Goal: Task Accomplishment & Management: Manage account settings

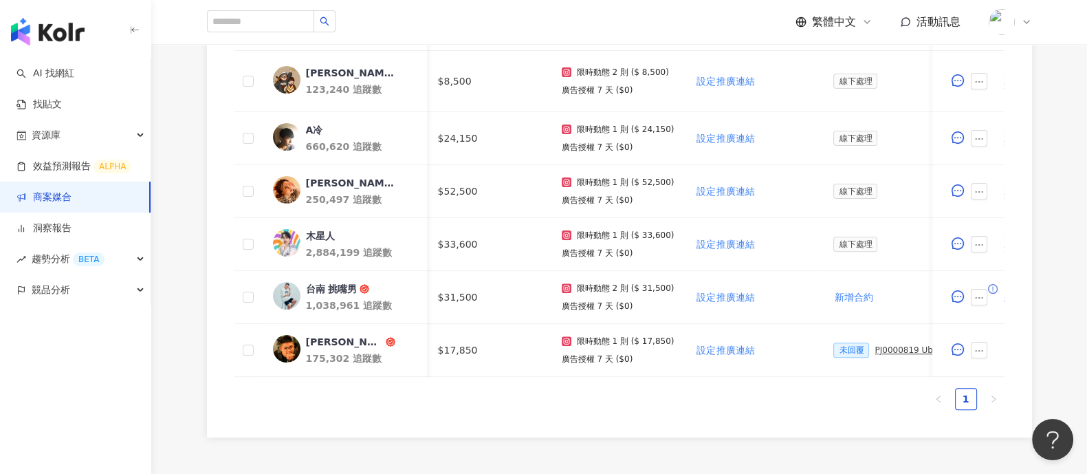
scroll to position [0, 430]
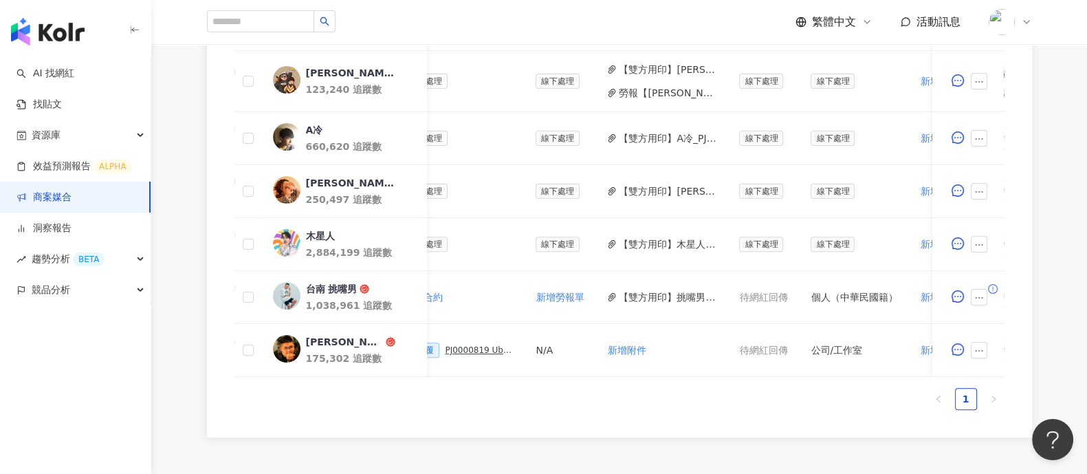
click at [72, 204] on link "商案媒合" at bounding box center [44, 198] width 55 height 14
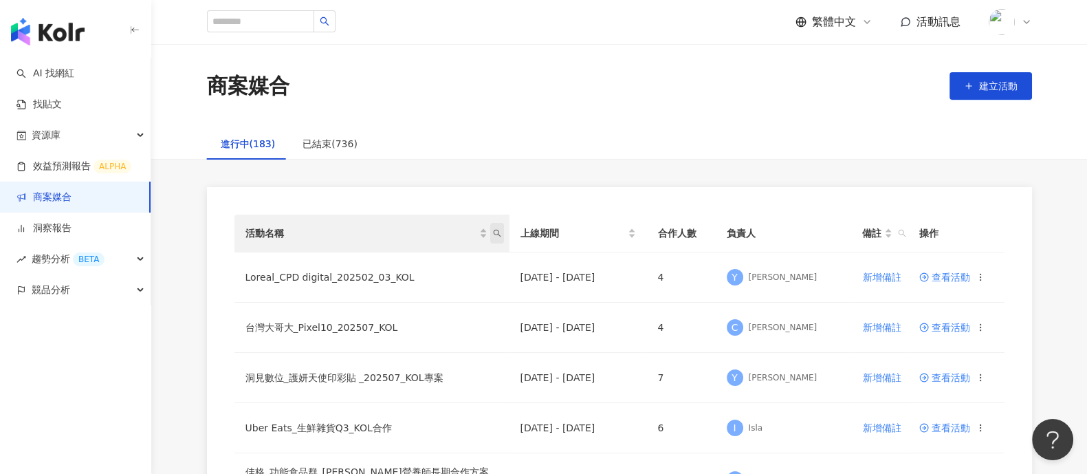
click at [499, 235] on icon "search" at bounding box center [497, 233] width 8 height 8
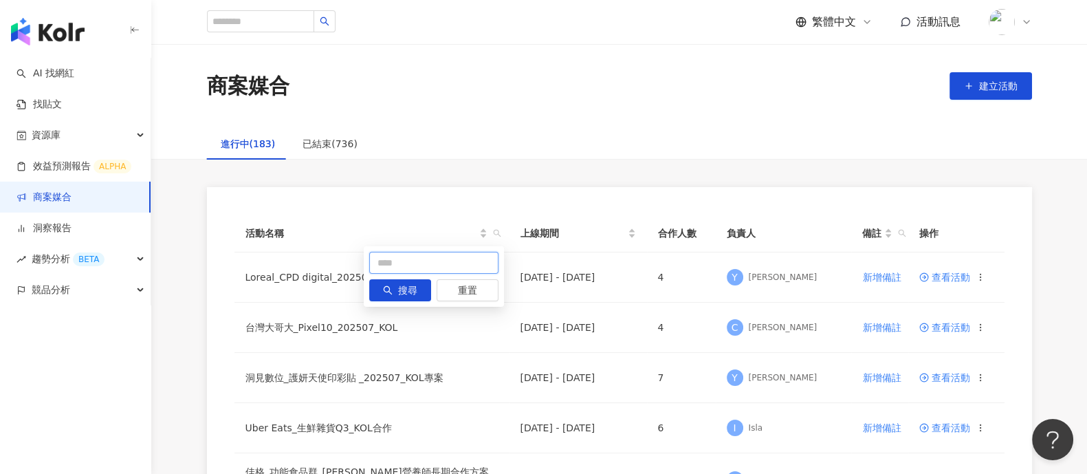
click at [425, 263] on input "text" at bounding box center [433, 263] width 129 height 22
type input "*"
type input "**"
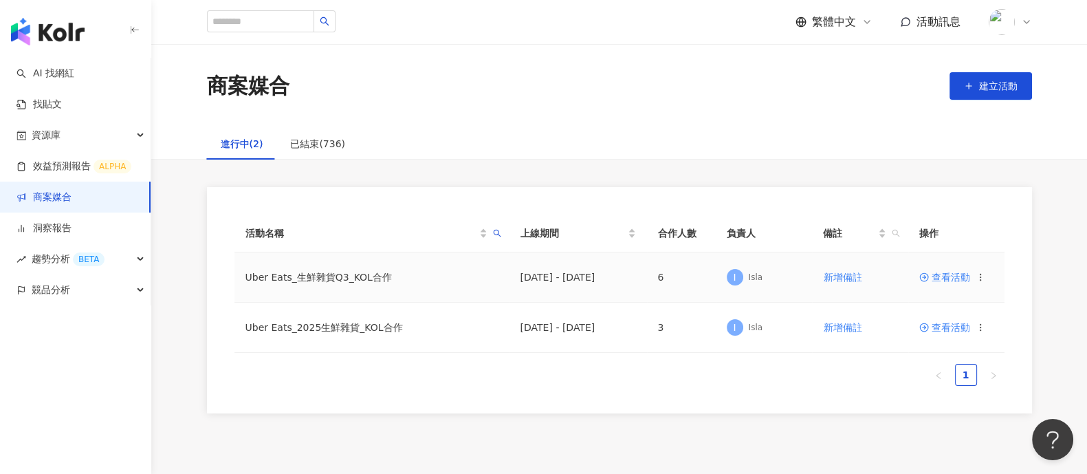
click at [949, 282] on span "查看活動" at bounding box center [945, 277] width 51 height 10
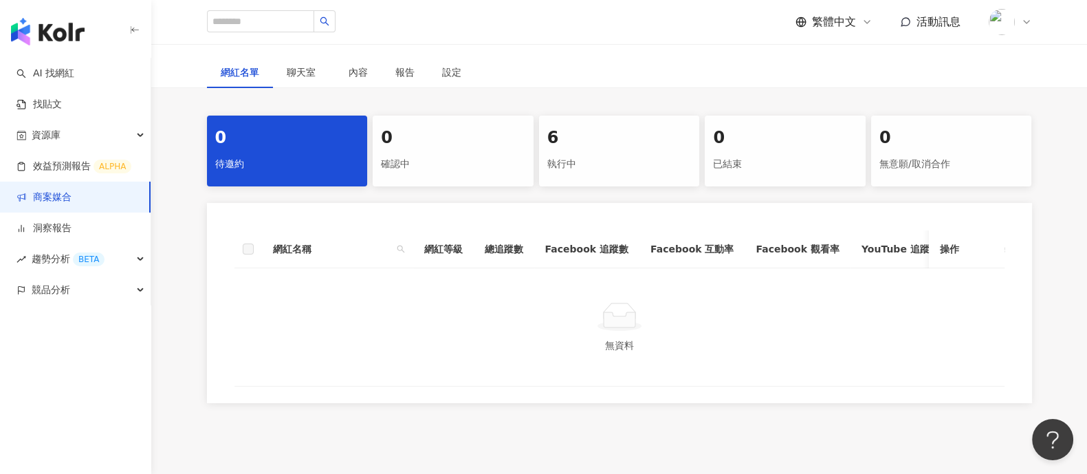
scroll to position [323, 0]
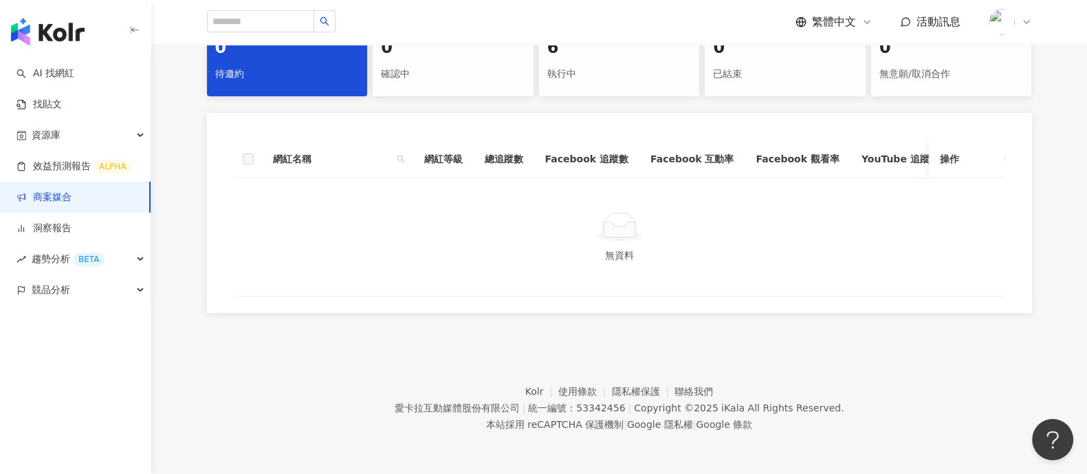
click at [633, 67] on div "執行中" at bounding box center [619, 74] width 144 height 23
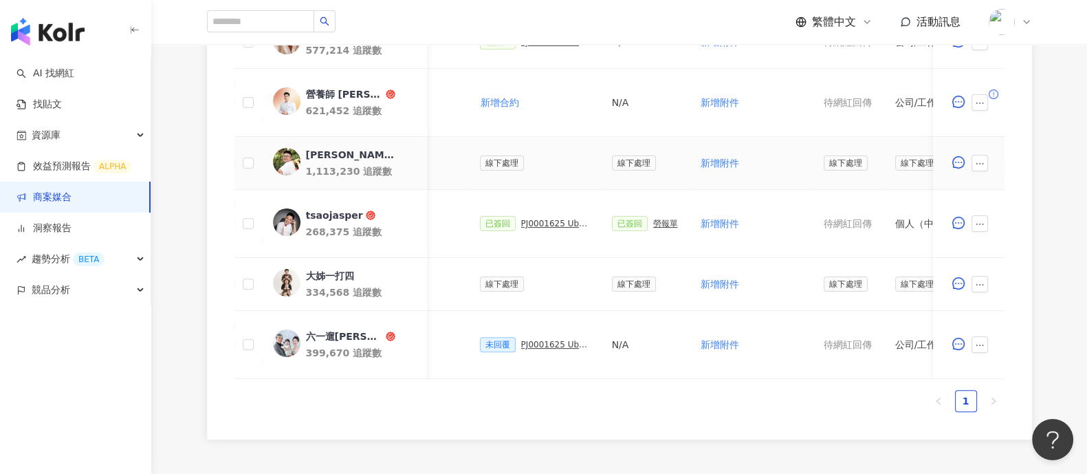
scroll to position [0, 605]
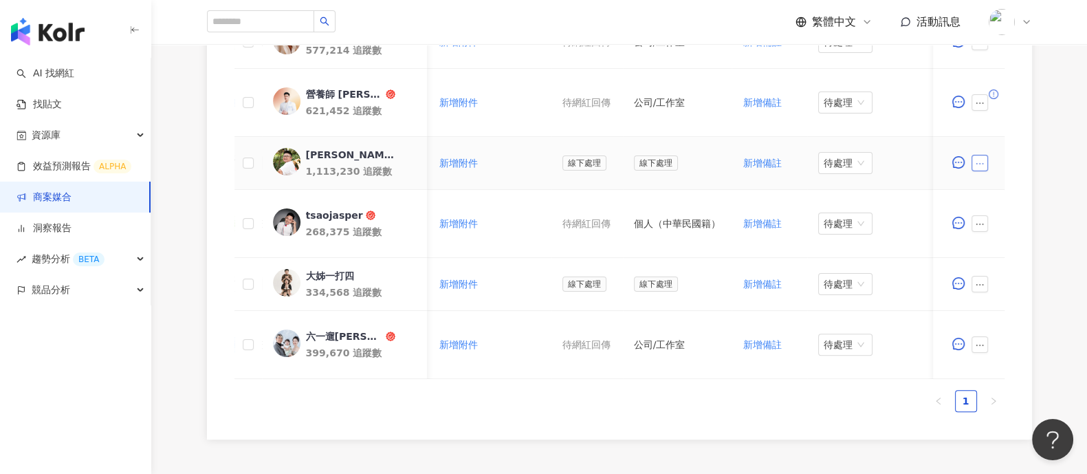
click at [985, 160] on button "button" at bounding box center [980, 163] width 17 height 17
click at [1022, 270] on span "新增附件" at bounding box center [1011, 272] width 58 height 15
click at [444, 163] on span "新增附件" at bounding box center [458, 162] width 39 height 11
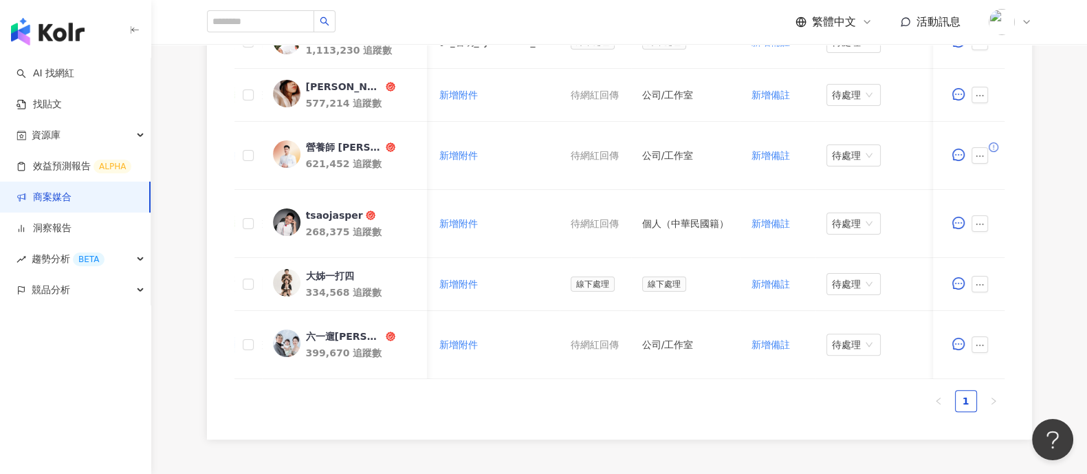
click at [69, 204] on link "商案媒合" at bounding box center [44, 198] width 55 height 14
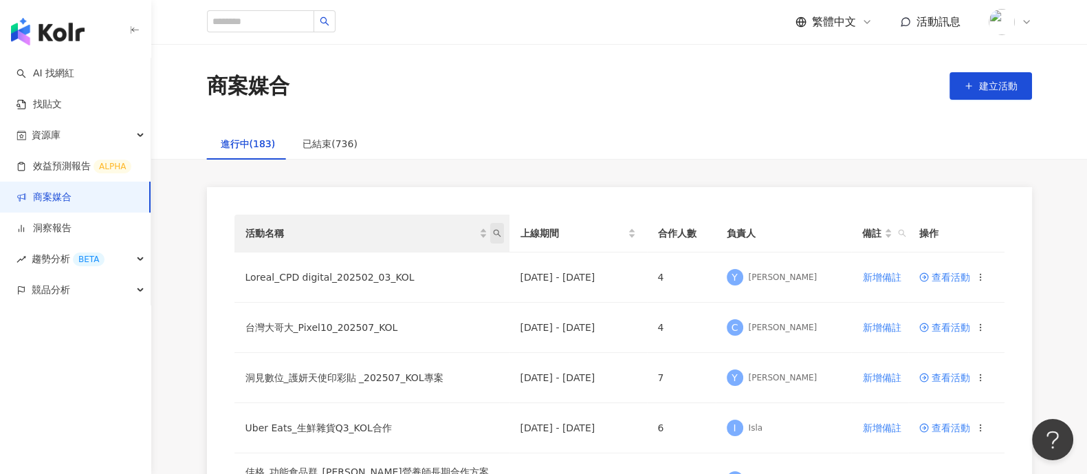
click at [494, 235] on icon "search" at bounding box center [497, 233] width 8 height 8
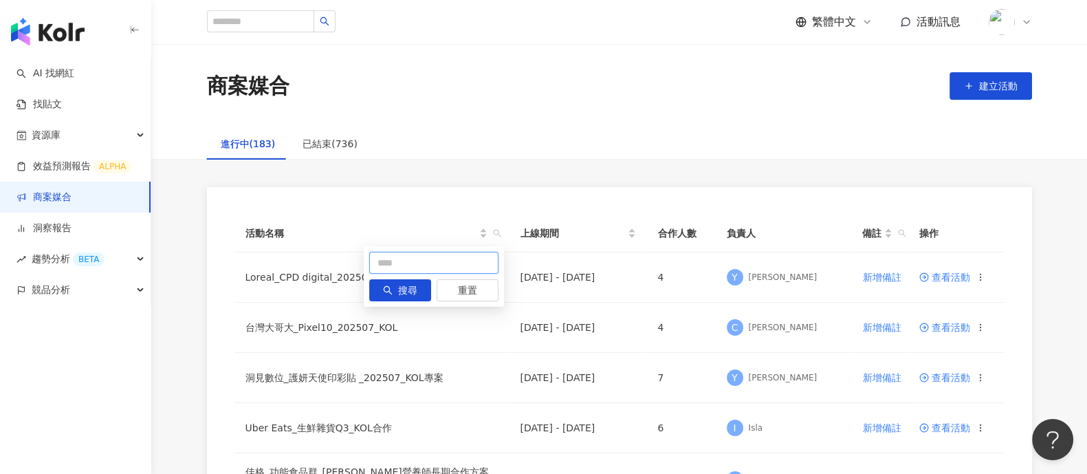
click at [402, 257] on input "text" at bounding box center [433, 263] width 129 height 22
type input "**"
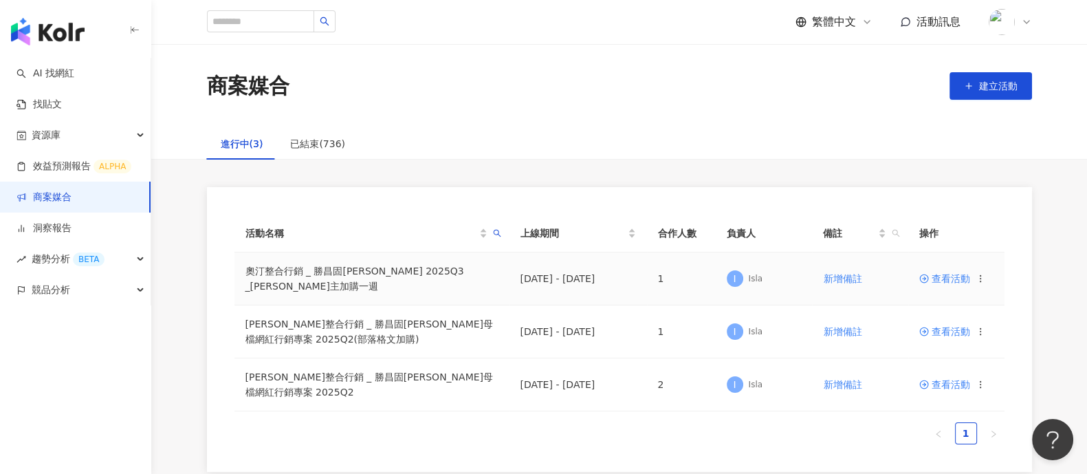
click at [947, 277] on span "查看活動" at bounding box center [945, 279] width 51 height 10
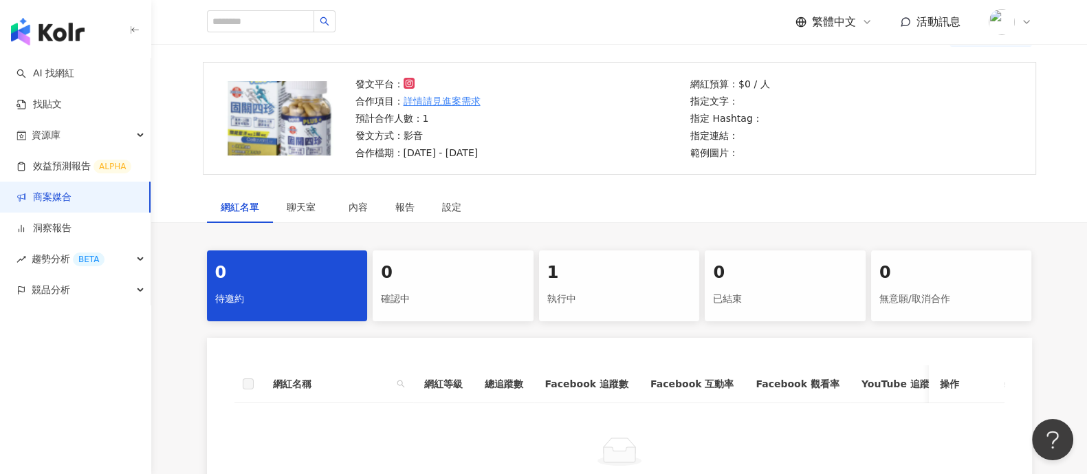
click at [589, 272] on div "1" at bounding box center [619, 272] width 144 height 23
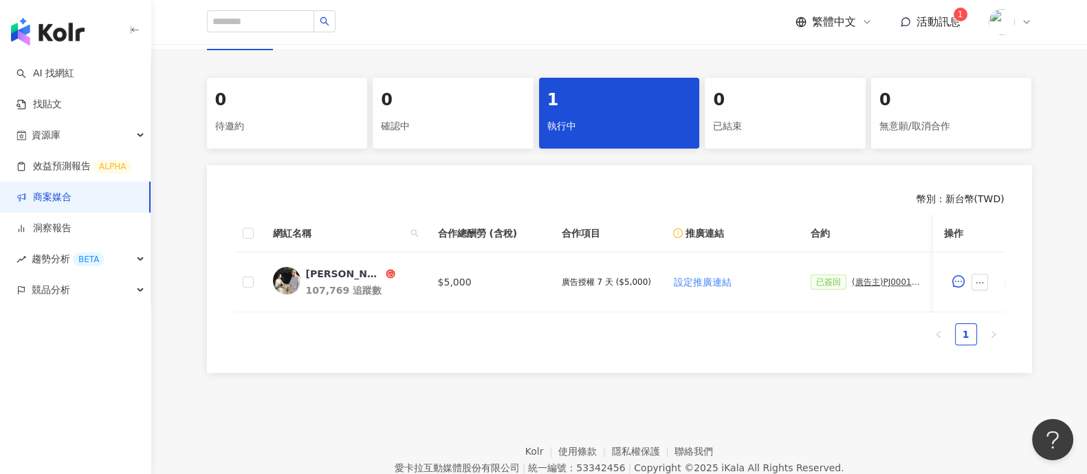
click at [72, 202] on link "商案媒合" at bounding box center [44, 198] width 55 height 14
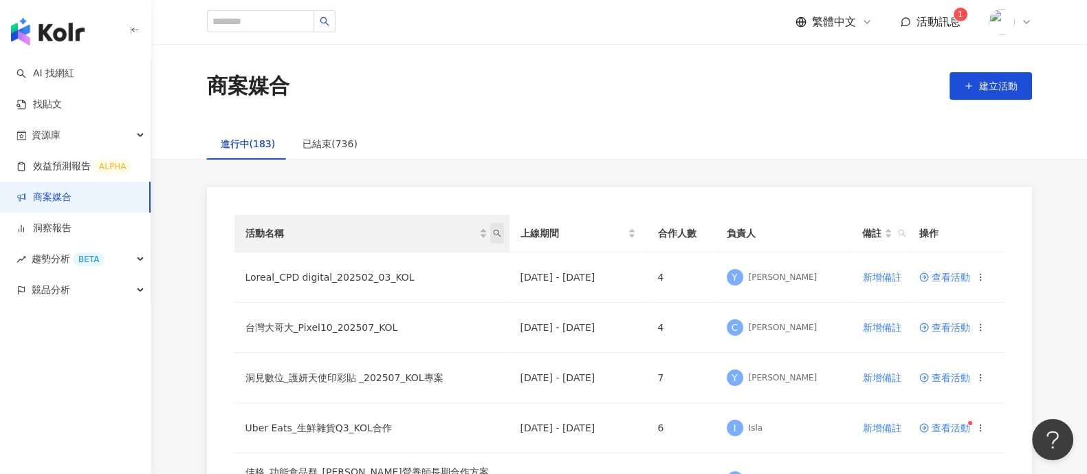
click at [499, 225] on span "活動名稱" at bounding box center [497, 233] width 14 height 21
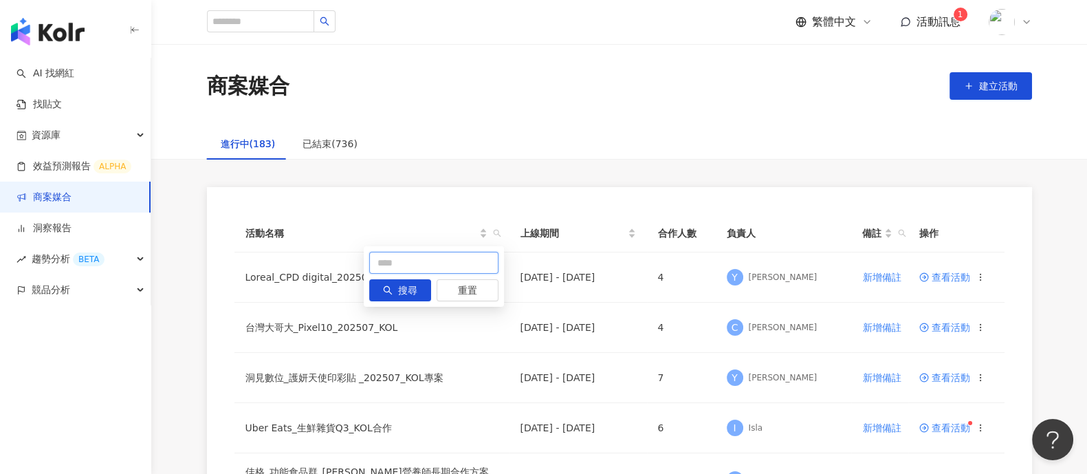
click at [439, 263] on input "text" at bounding box center [433, 263] width 129 height 22
type input "**"
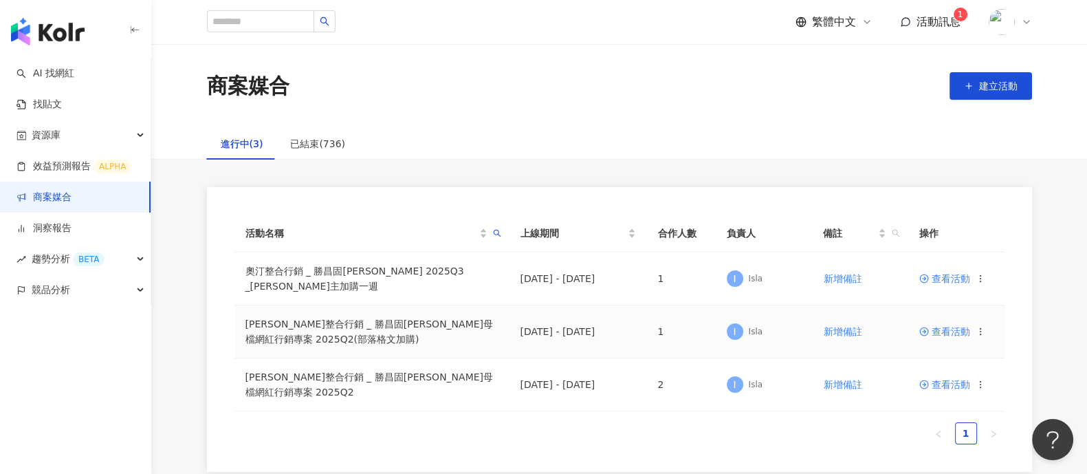
click at [946, 332] on span "查看活動" at bounding box center [945, 332] width 51 height 10
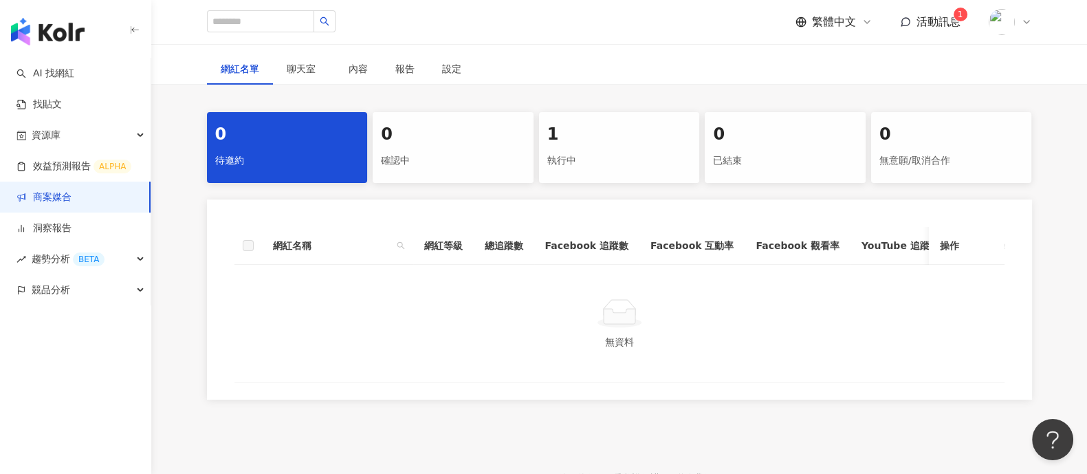
scroll to position [323, 0]
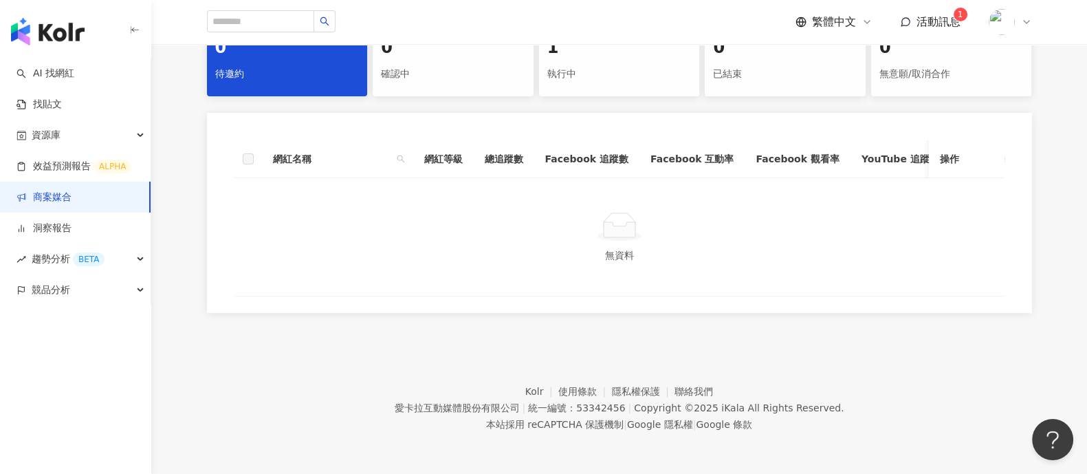
click at [583, 73] on div "1 執行中" at bounding box center [619, 60] width 161 height 71
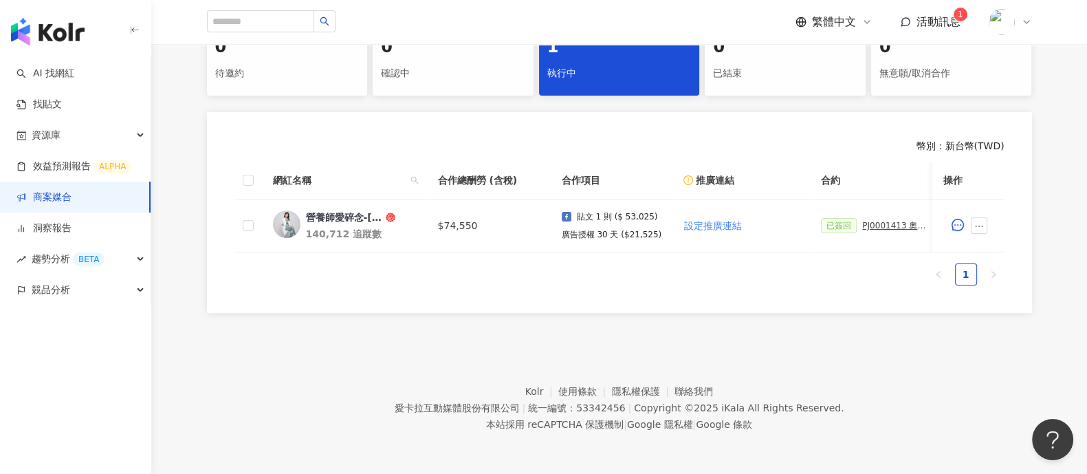
drag, startPoint x: 995, startPoint y: 56, endPoint x: 825, endPoint y: 98, distance: 174.3
click at [995, 62] on div "無意願/取消合作" at bounding box center [952, 73] width 144 height 23
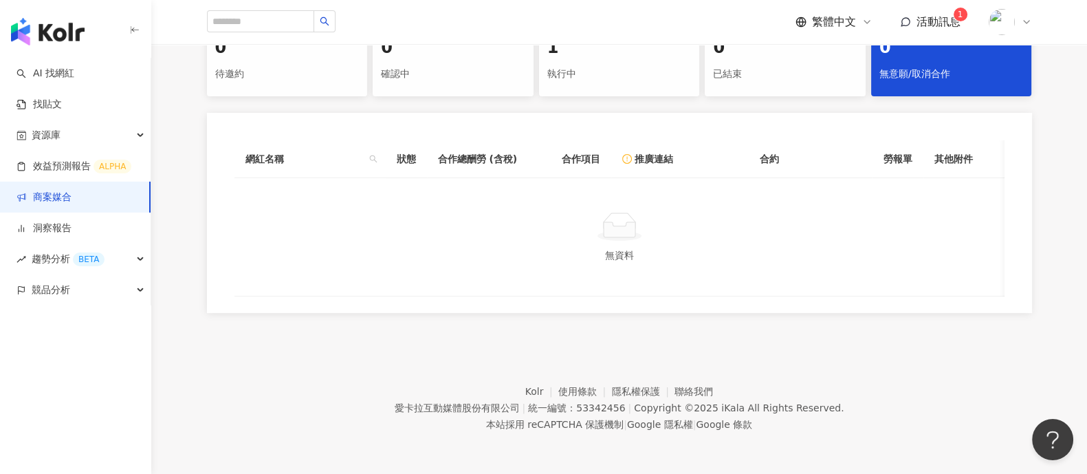
click at [72, 204] on link "商案媒合" at bounding box center [44, 198] width 55 height 14
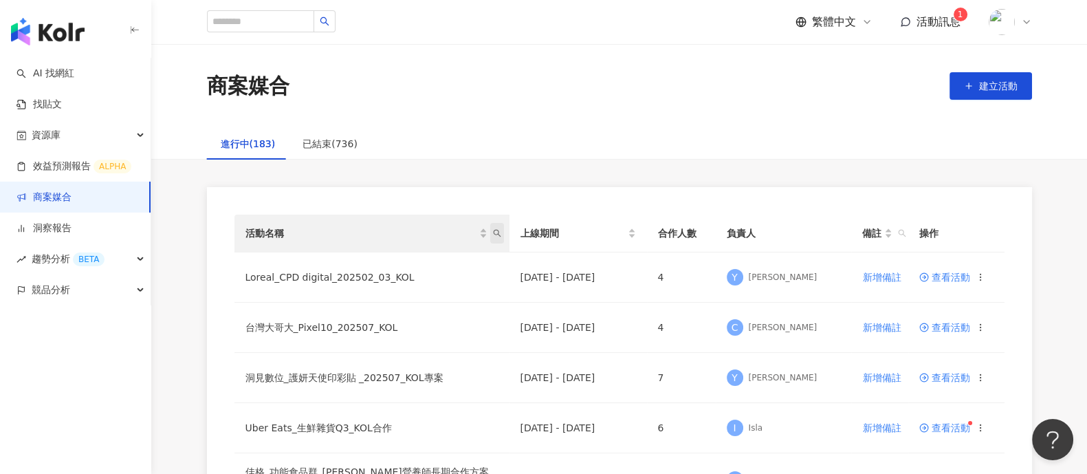
click at [495, 230] on icon "search" at bounding box center [497, 234] width 8 height 8
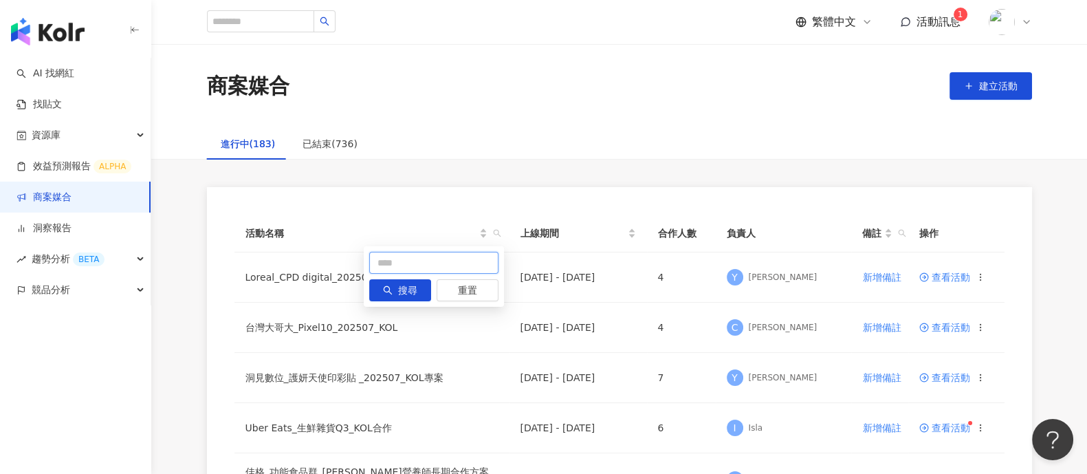
click at [429, 271] on input "text" at bounding box center [433, 263] width 129 height 22
type input "**"
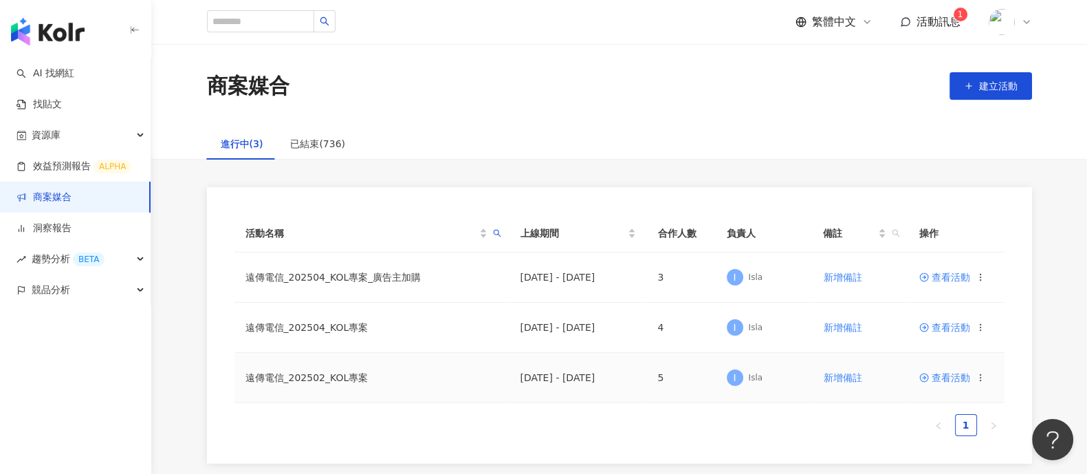
click at [936, 378] on span "查看活動" at bounding box center [945, 378] width 51 height 10
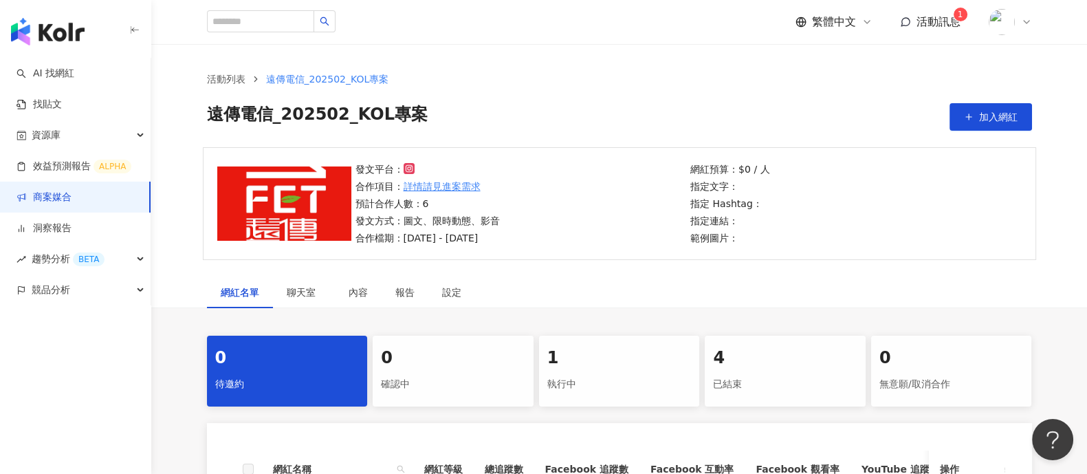
scroll to position [171, 0]
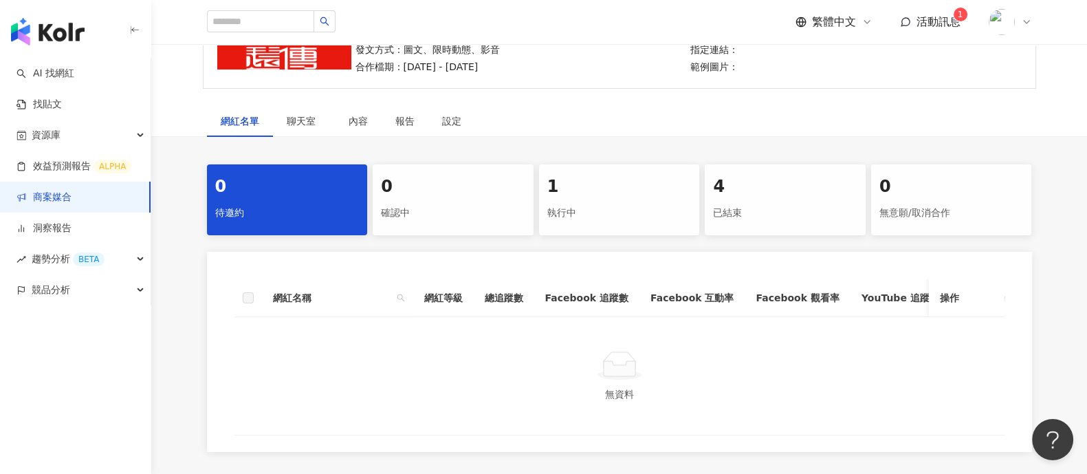
drag, startPoint x: 605, startPoint y: 229, endPoint x: 615, endPoint y: 246, distance: 19.1
click at [605, 228] on div "1 執行中" at bounding box center [619, 199] width 161 height 71
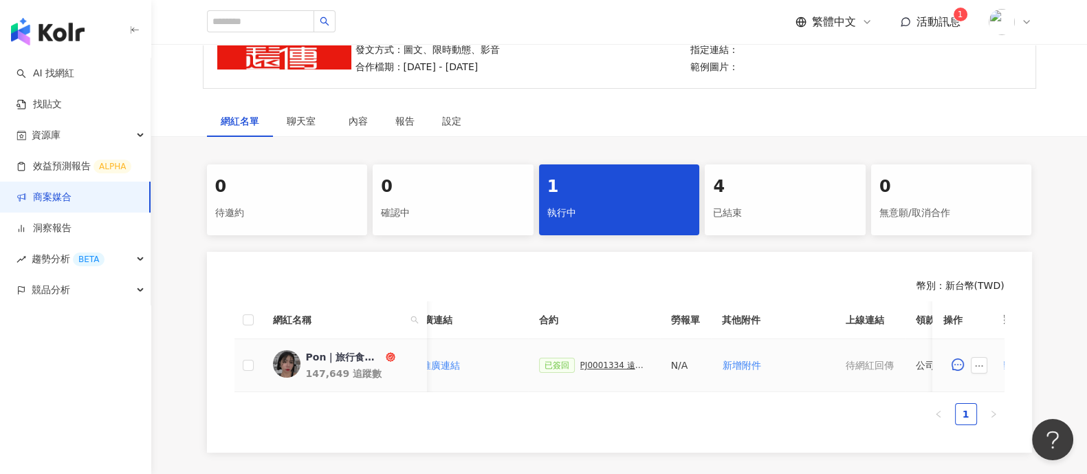
scroll to position [0, 343]
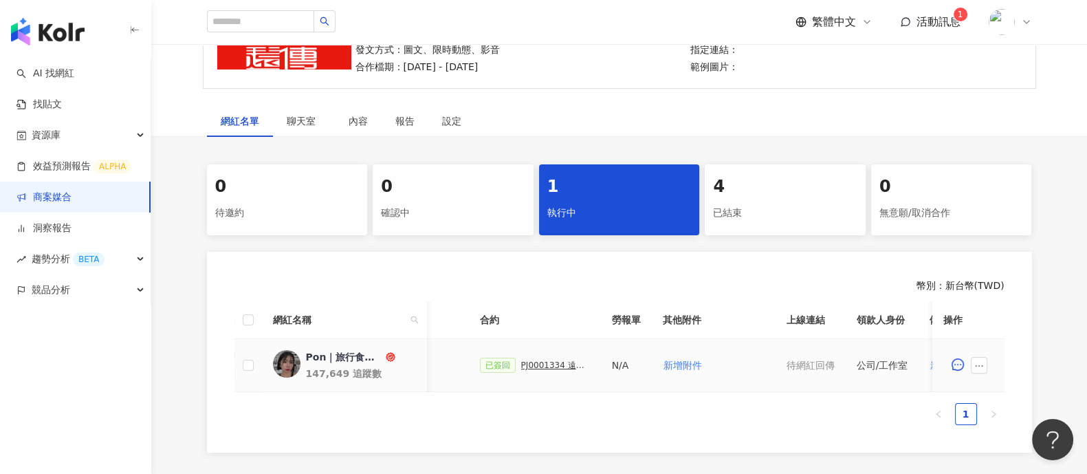
click at [556, 365] on div "PJ0001334 遠傳電信_202502_KOL專案_活動確認單" at bounding box center [555, 365] width 69 height 10
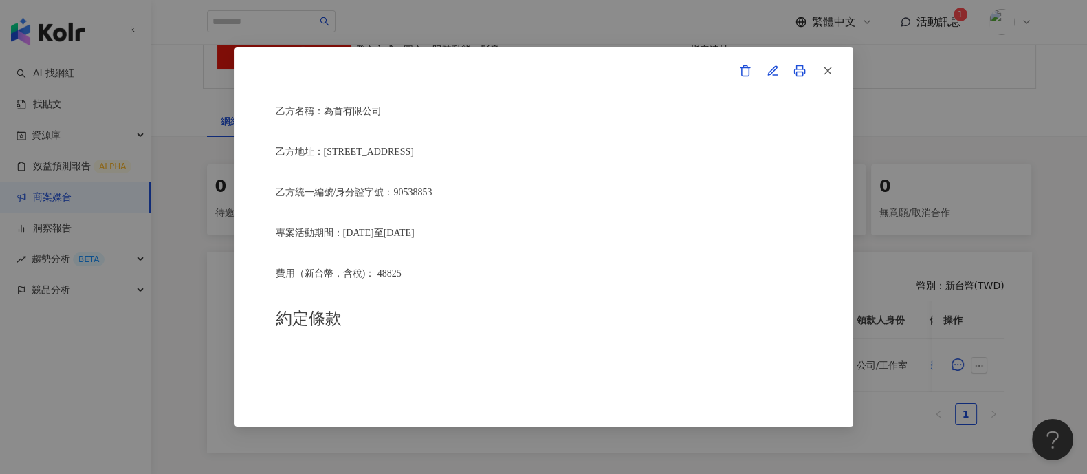
scroll to position [343, 0]
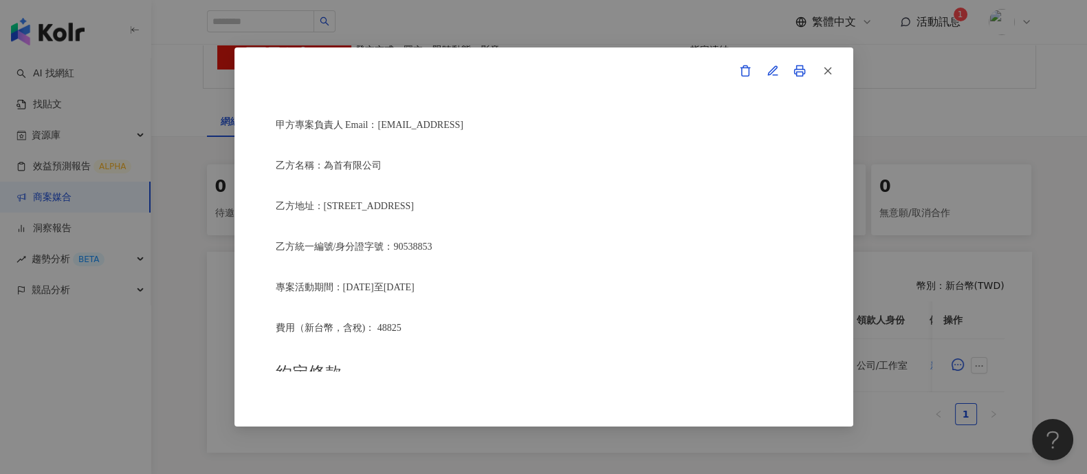
click at [1034, 211] on div "活動確認單 約定雙方 甲方名稱：愛[PERSON_NAME]互動媒體股份有限公司 甲方負責人：程世嘉 甲方統一編號：53342456 甲方地址：104 [ST…" at bounding box center [543, 237] width 1087 height 474
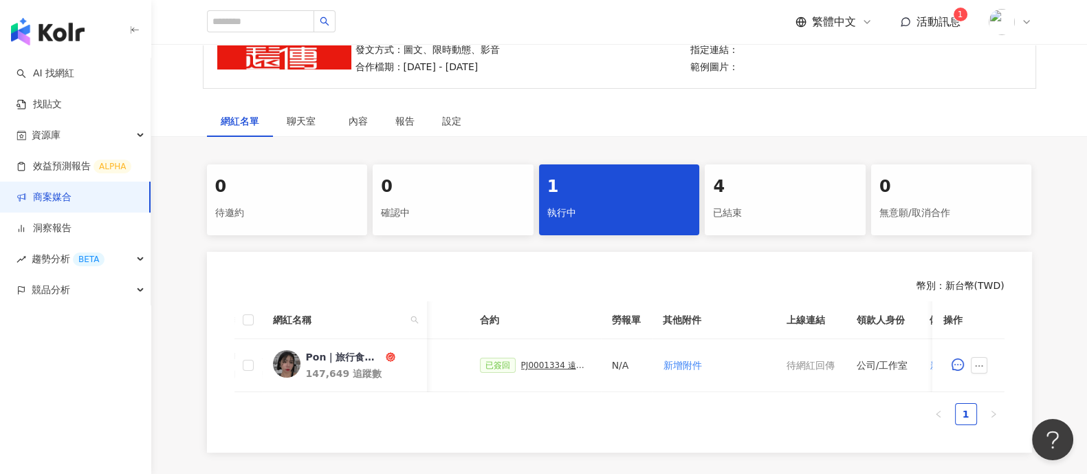
drag, startPoint x: 109, startPoint y: 197, endPoint x: 154, endPoint y: 206, distance: 46.1
click at [72, 197] on link "商案媒合" at bounding box center [44, 198] width 55 height 14
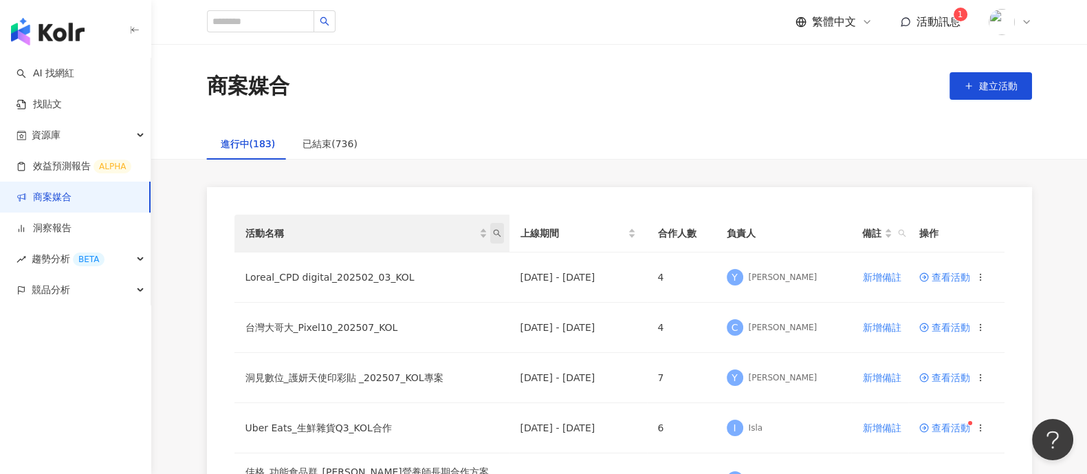
click at [493, 235] on icon "search" at bounding box center [497, 233] width 8 height 8
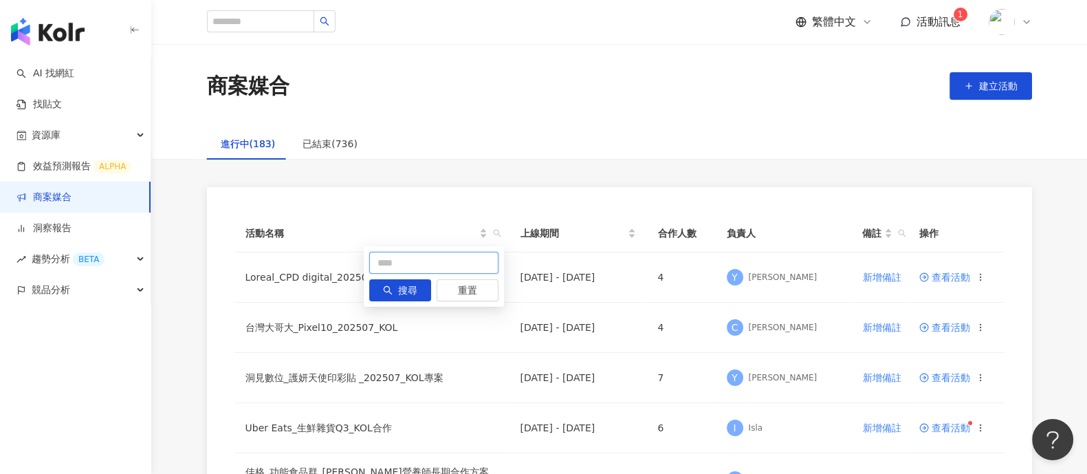
click at [419, 263] on input "text" at bounding box center [433, 263] width 129 height 22
type input "**"
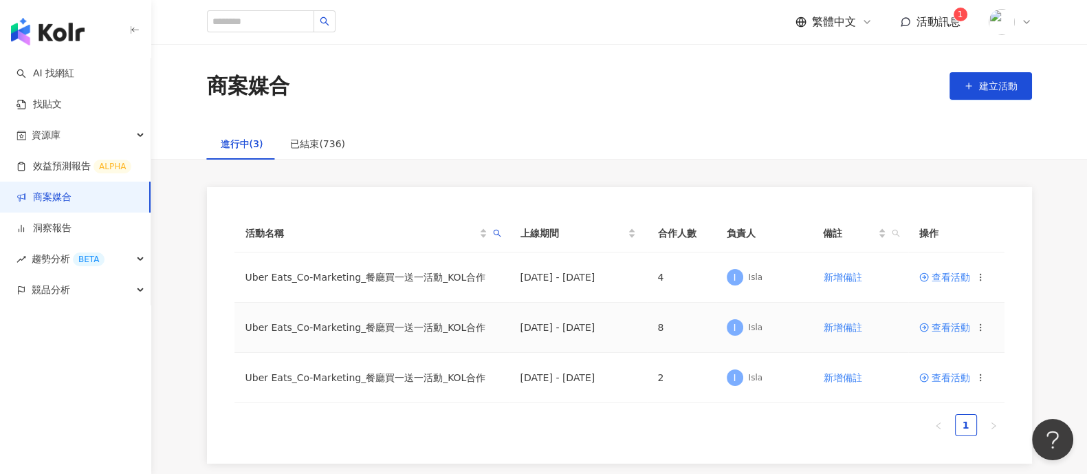
click at [948, 325] on span "查看活動" at bounding box center [945, 328] width 51 height 10
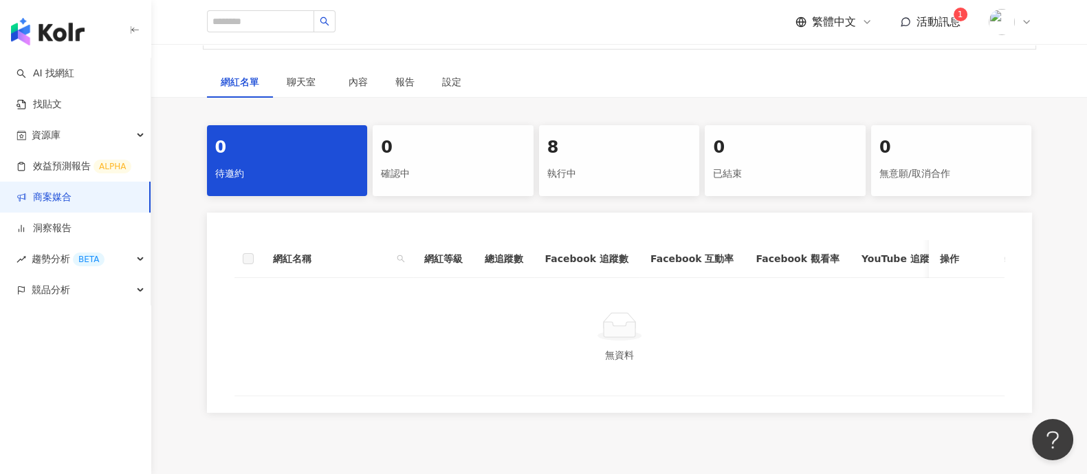
scroll to position [323, 0]
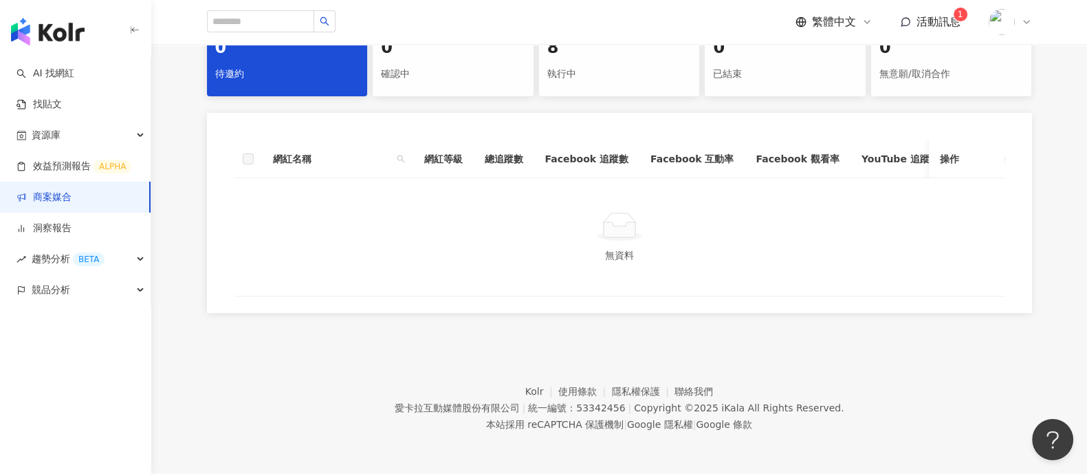
click at [582, 94] on div "0 待邀約 0 確認中 8 執行中 0 已結束 0 無意願/取消合作 網紅名稱 網紅等級 總追蹤數 Facebook 追蹤數 Facebook 互動率 Fac…" at bounding box center [620, 168] width 880 height 287
click at [582, 74] on div "8 執行中" at bounding box center [619, 60] width 161 height 71
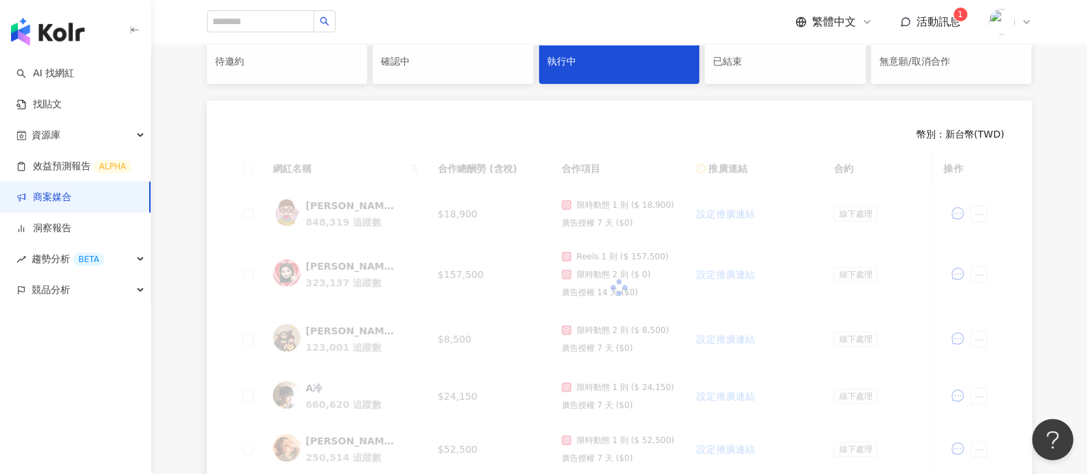
scroll to position [716, 0]
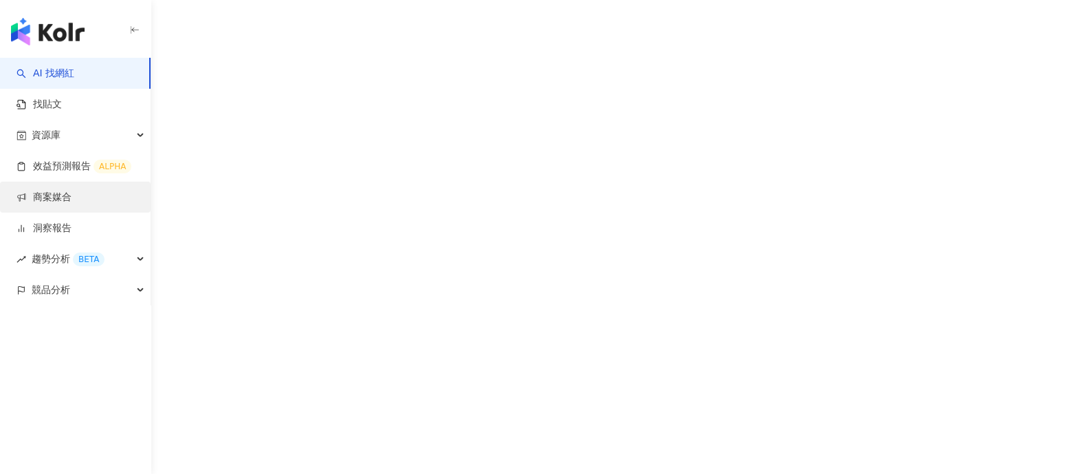
click at [67, 191] on link "商案媒合" at bounding box center [44, 198] width 55 height 14
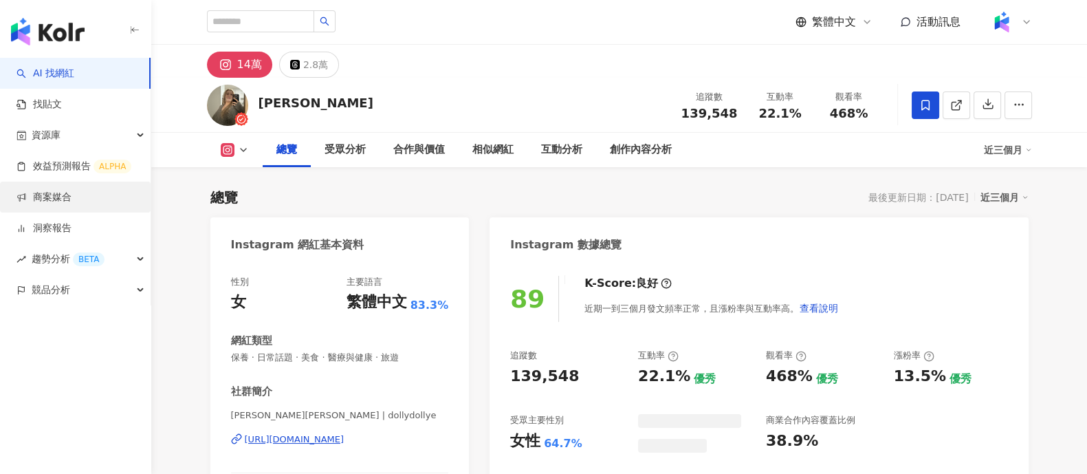
click at [72, 199] on link "商案媒合" at bounding box center [44, 198] width 55 height 14
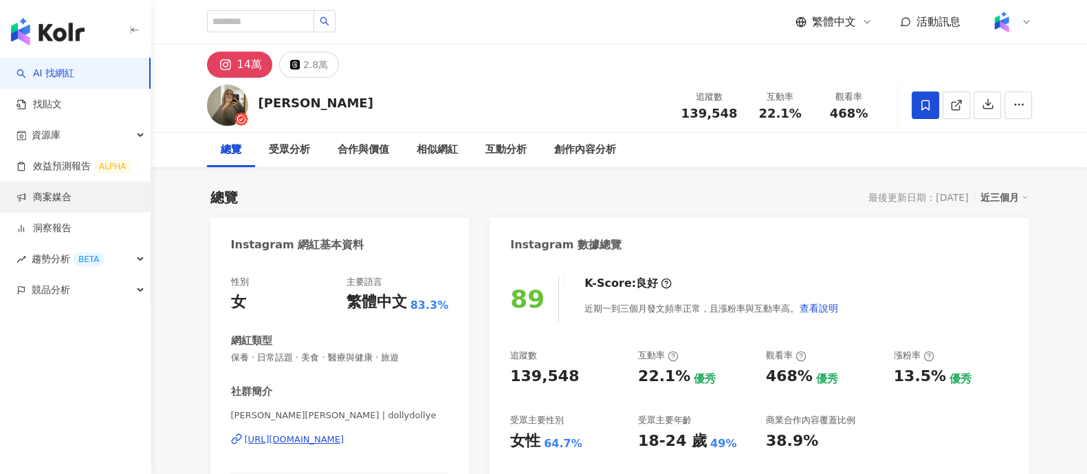
click at [45, 191] on link "商案媒合" at bounding box center [44, 198] width 55 height 14
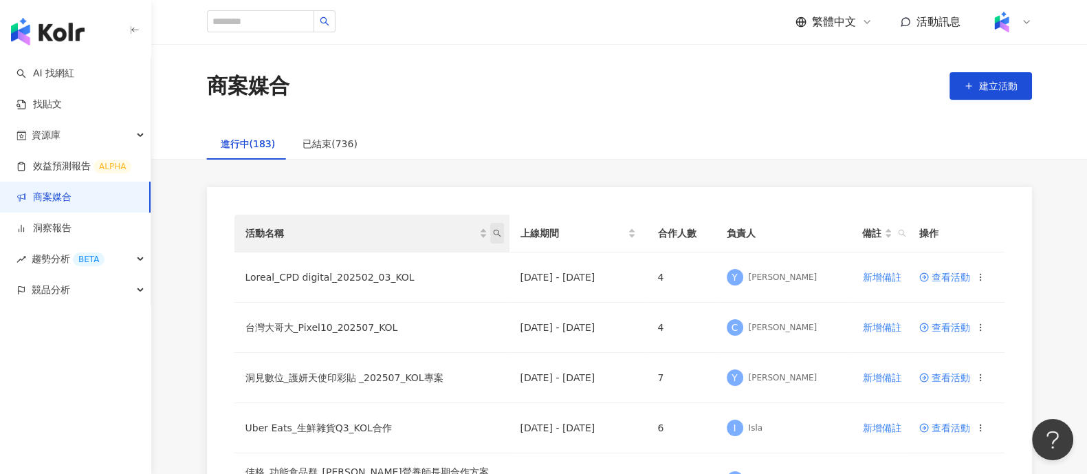
click at [494, 239] on span "活動名稱" at bounding box center [497, 233] width 14 height 21
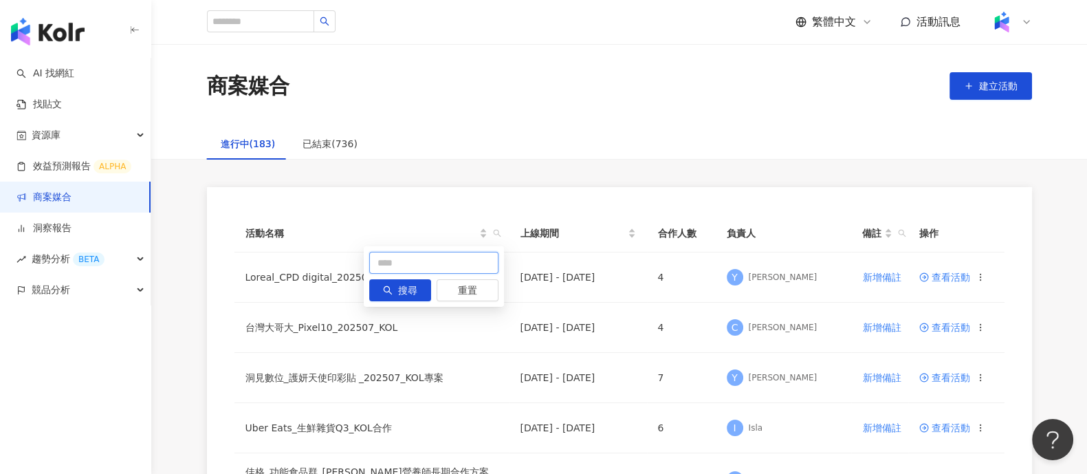
click at [459, 258] on input "text" at bounding box center [433, 263] width 129 height 22
type input "**"
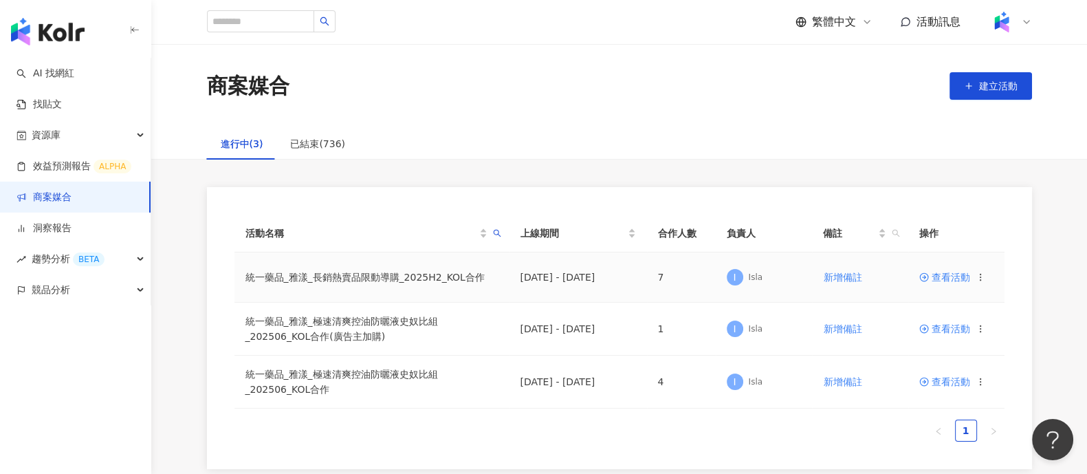
click at [946, 281] on span "查看活動" at bounding box center [945, 277] width 51 height 10
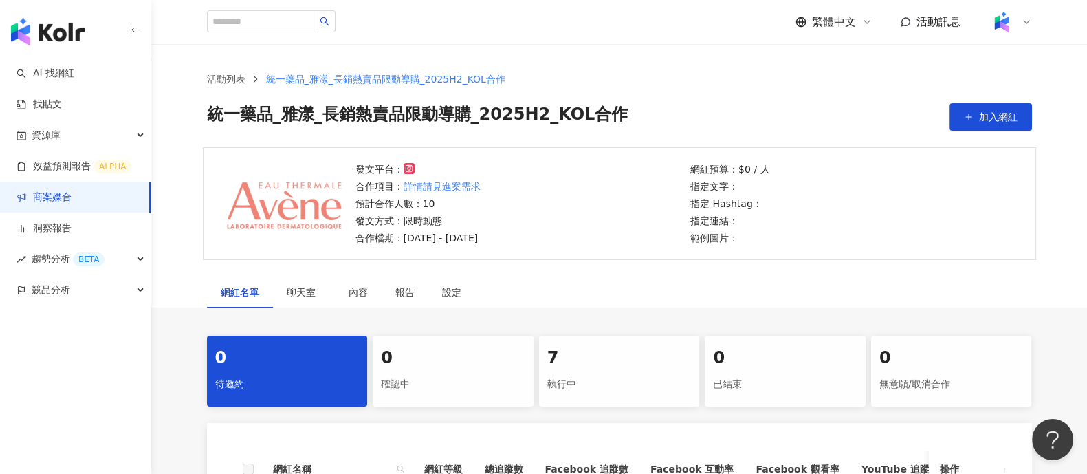
click at [586, 359] on div "7" at bounding box center [619, 358] width 144 height 23
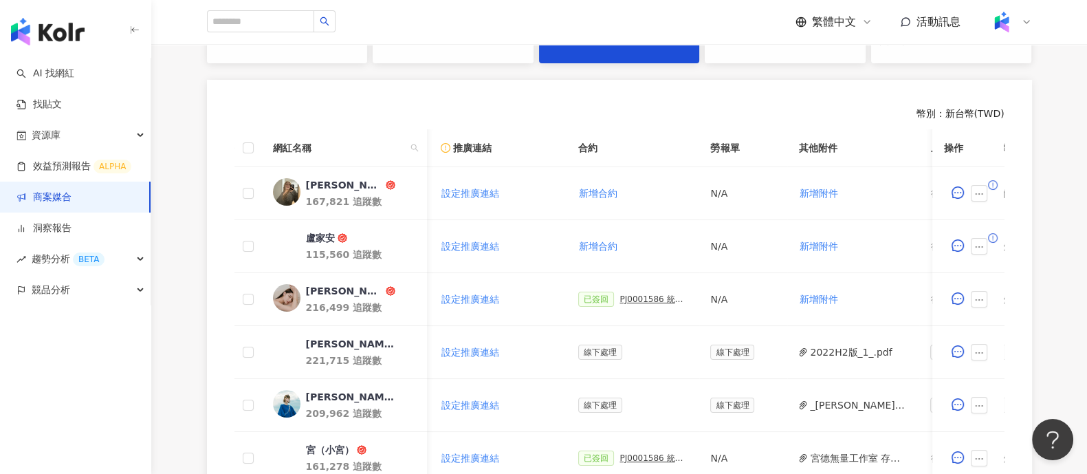
scroll to position [0, 343]
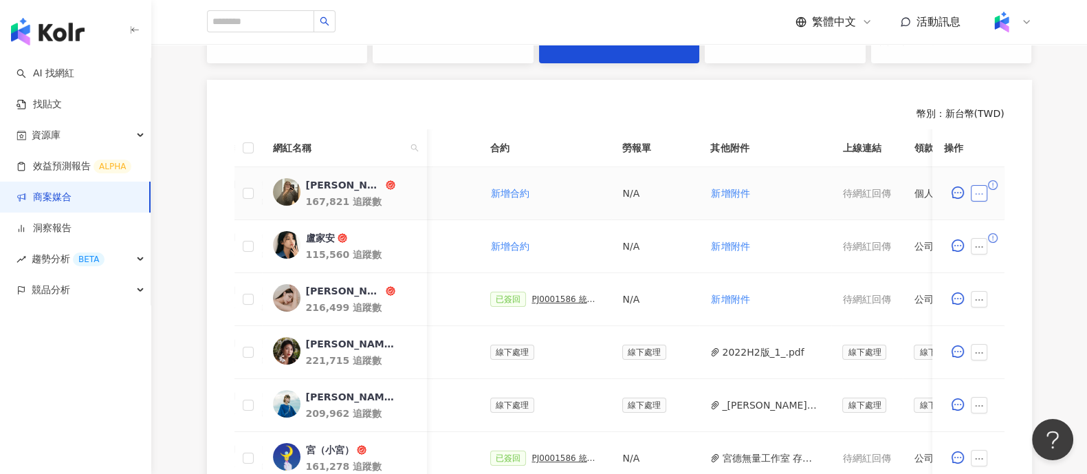
click at [986, 188] on button "button" at bounding box center [980, 193] width 17 height 17
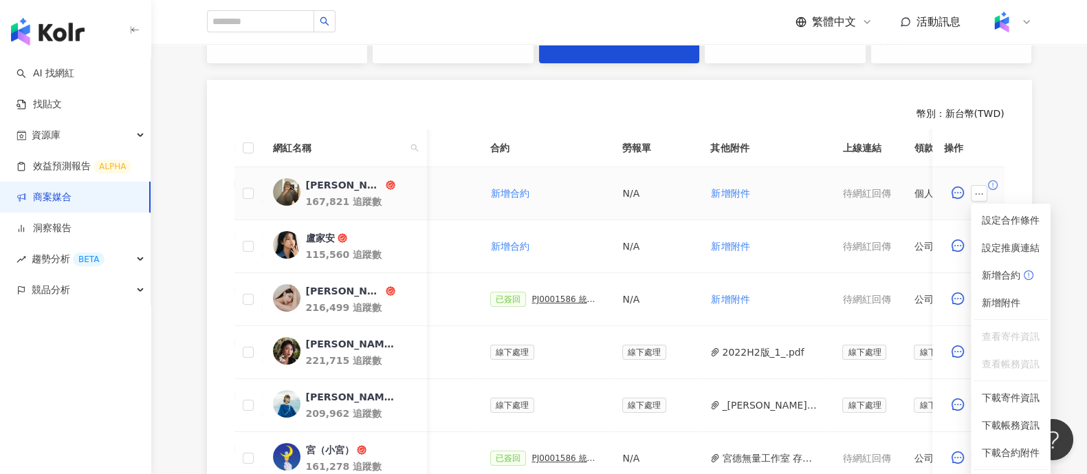
click at [997, 362] on span "查看帳務資訊" at bounding box center [1011, 363] width 58 height 15
drag, startPoint x: 997, startPoint y: 362, endPoint x: 986, endPoint y: 336, distance: 29.0
click at [998, 362] on span "查看帳務資訊" at bounding box center [1011, 363] width 58 height 15
